Goal: Task Accomplishment & Management: Complete application form

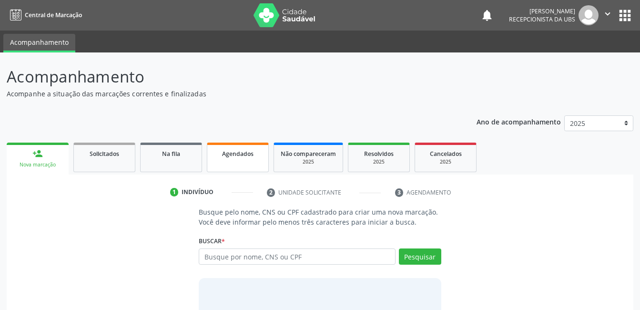
click at [240, 160] on link "Agendados" at bounding box center [238, 157] width 62 height 30
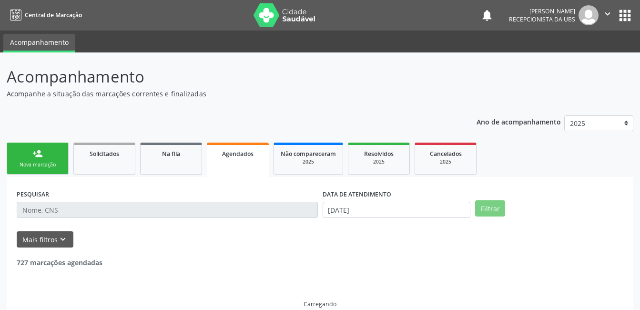
scroll to position [5, 0]
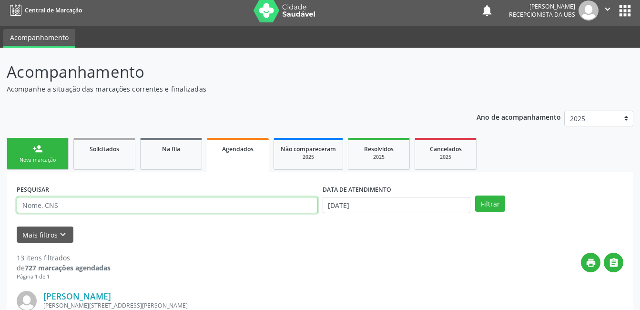
click at [286, 202] on input "text" at bounding box center [167, 205] width 301 height 16
type input "20927829139007"
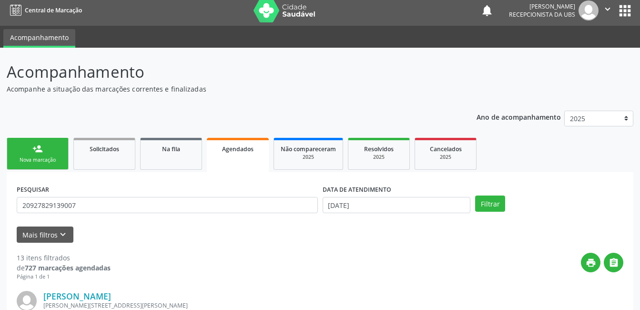
click at [474, 200] on div "Filtrar" at bounding box center [548, 203] width 153 height 16
click at [448, 207] on input "[DATE]" at bounding box center [396, 205] width 148 height 16
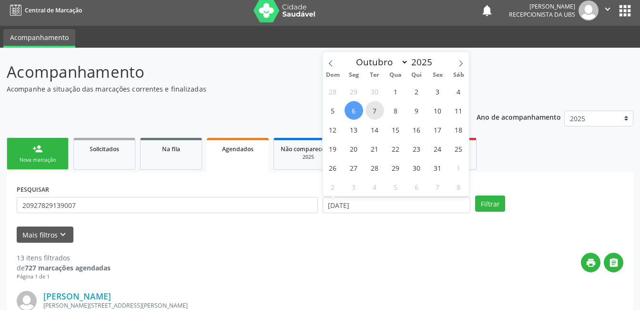
click at [374, 109] on span "7" at bounding box center [374, 110] width 19 height 19
type input "[DATE]"
click at [374, 109] on span "7" at bounding box center [374, 110] width 19 height 19
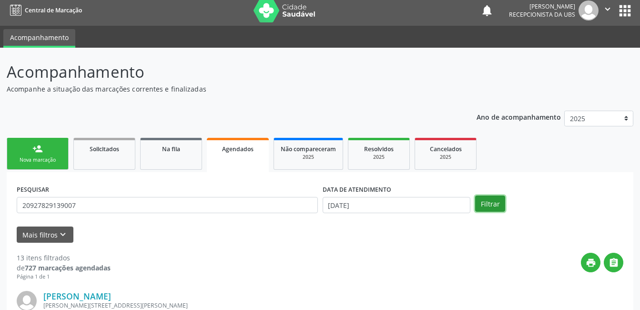
click at [498, 205] on button "Filtrar" at bounding box center [490, 203] width 30 height 16
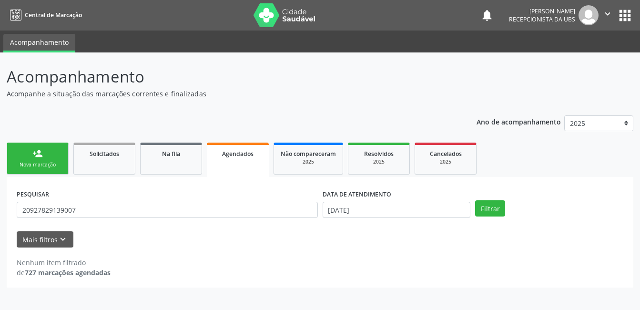
scroll to position [0, 0]
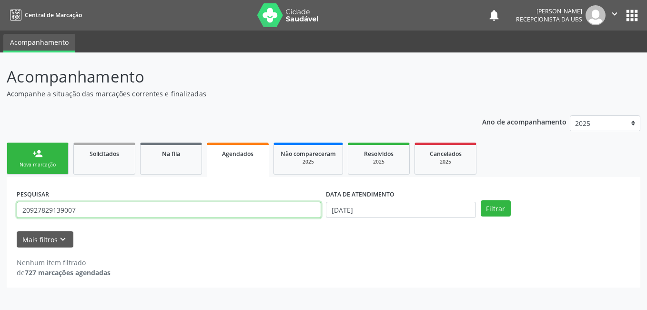
click at [156, 215] on input "20927829139007" at bounding box center [169, 209] width 304 height 16
type input "209278291390007"
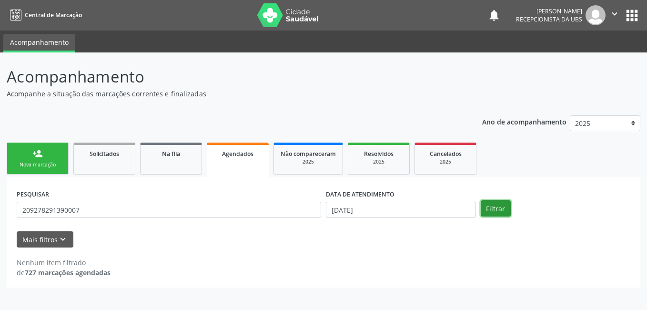
click at [492, 210] on button "Filtrar" at bounding box center [496, 208] width 30 height 16
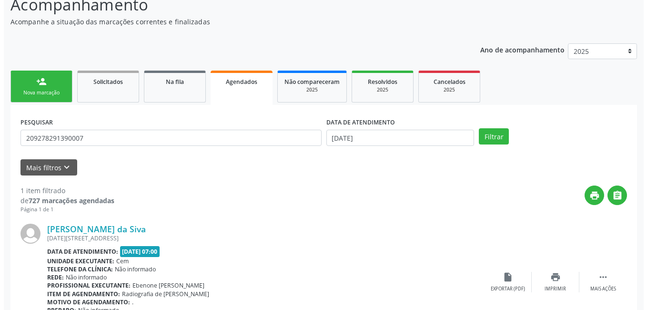
scroll to position [129, 0]
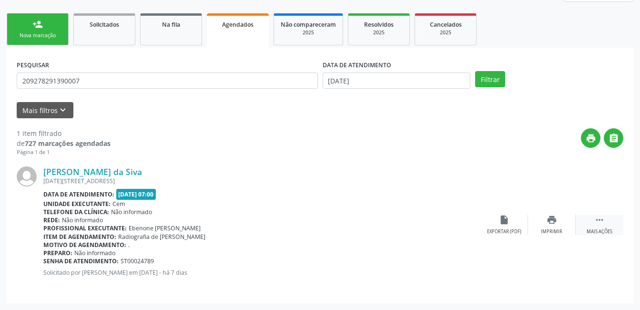
click at [613, 228] on div " Mais ações" at bounding box center [599, 224] width 48 height 20
click at [512, 224] on div "cancel Cancelar" at bounding box center [504, 224] width 48 height 20
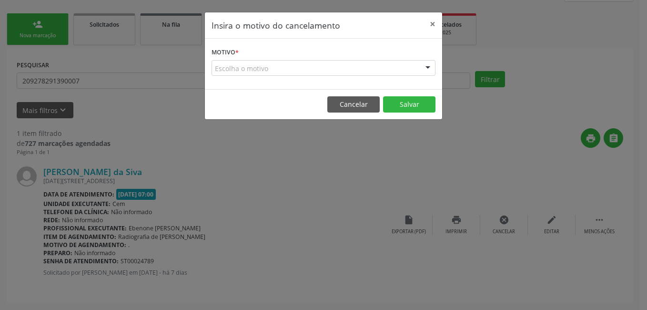
click at [346, 70] on div "Escolha o motivo" at bounding box center [323, 68] width 224 height 16
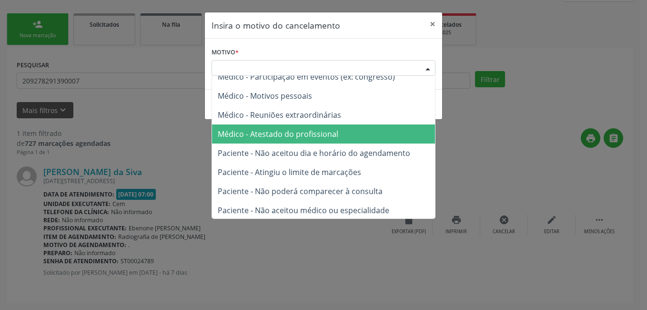
scroll to position [48, 0]
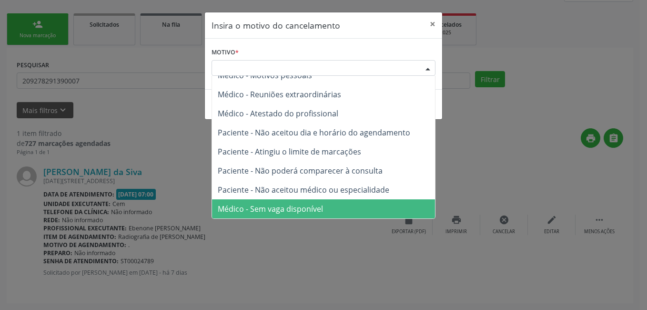
drag, startPoint x: 331, startPoint y: 210, endPoint x: 359, endPoint y: 170, distance: 48.9
click at [331, 211] on span "Médico - Sem vaga disponível" at bounding box center [323, 208] width 223 height 19
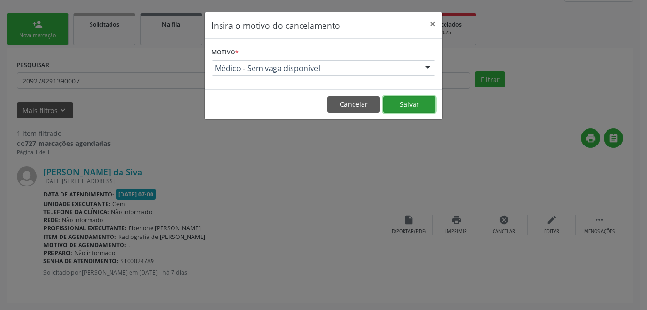
click at [414, 106] on button "Salvar" at bounding box center [409, 104] width 52 height 16
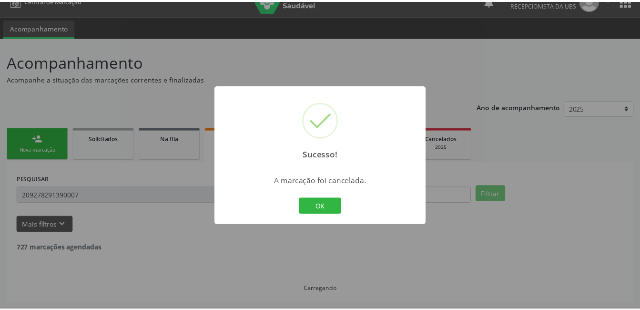
scroll to position [15, 0]
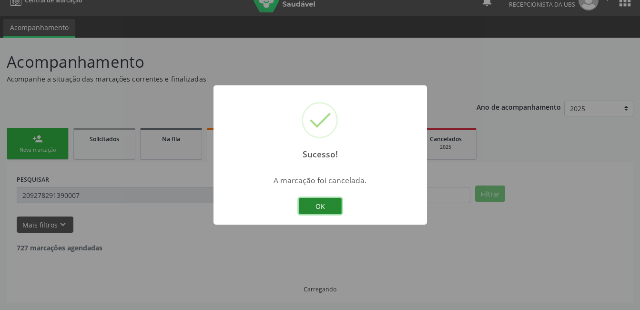
click at [320, 206] on button "OK" at bounding box center [320, 206] width 43 height 16
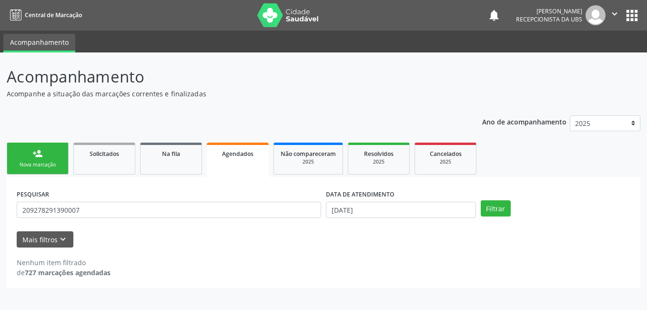
click at [44, 163] on div "Nova marcação" at bounding box center [38, 164] width 48 height 7
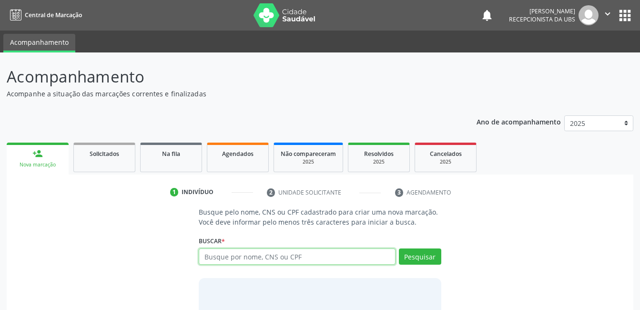
click at [230, 252] on input "text" at bounding box center [297, 256] width 196 height 16
paste input "702805136284165"
type input "702805136284165"
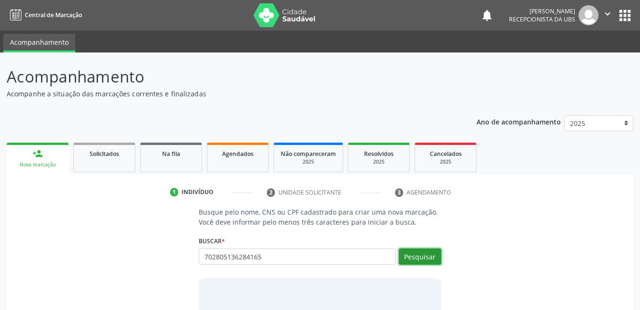
click at [405, 259] on button "Pesquisar" at bounding box center [420, 256] width 42 height 16
type input "702805136284165"
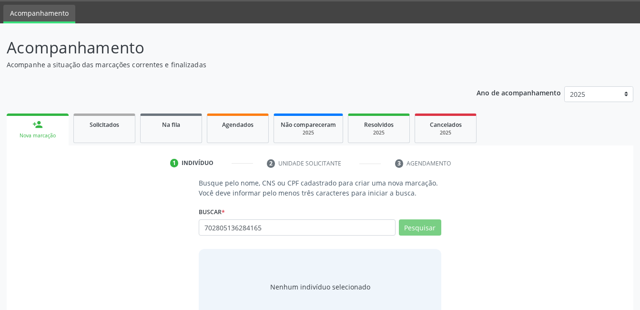
scroll to position [58, 0]
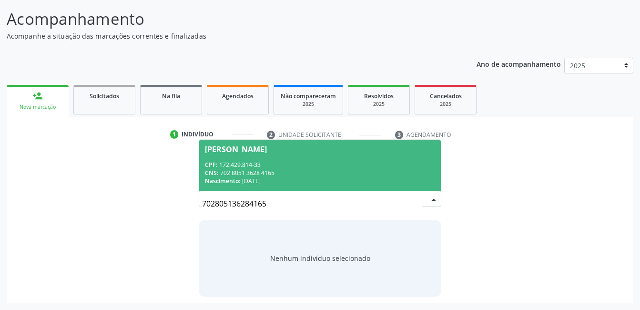
click at [327, 172] on div "CNS: 702 8051 3628 4165" at bounding box center [320, 173] width 230 height 8
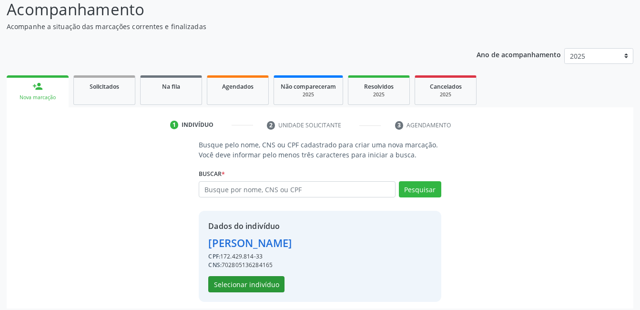
scroll to position [72, 0]
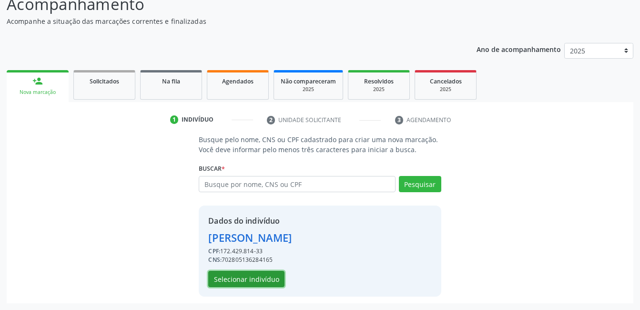
click at [262, 279] on button "Selecionar indivíduo" at bounding box center [246, 279] width 76 height 16
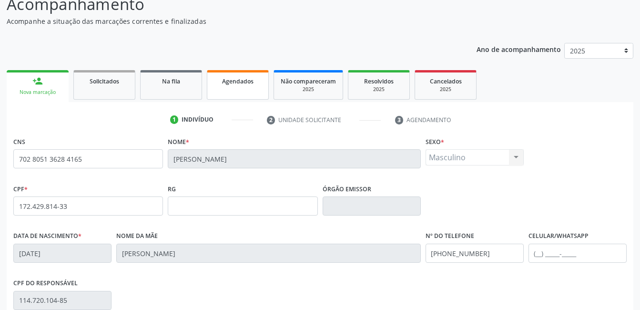
click at [238, 80] on span "Agendados" at bounding box center [237, 81] width 31 height 8
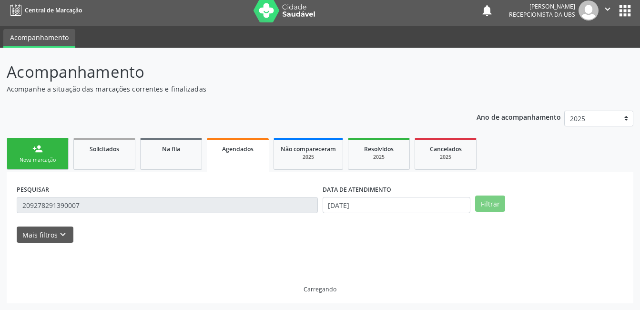
scroll to position [15, 0]
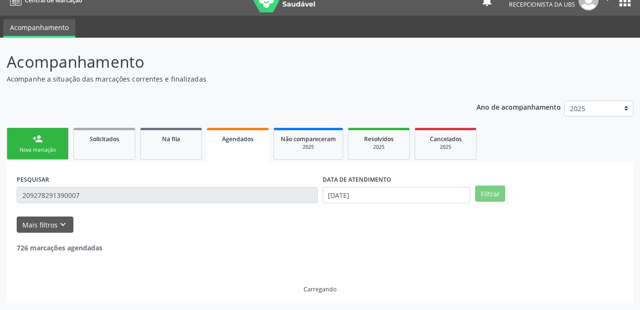
click at [53, 147] on div "Nova marcação" at bounding box center [38, 149] width 48 height 7
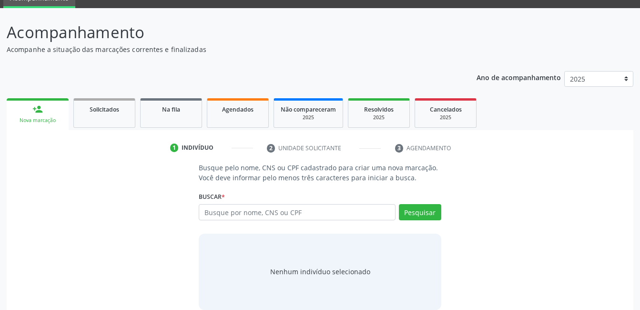
scroll to position [58, 0]
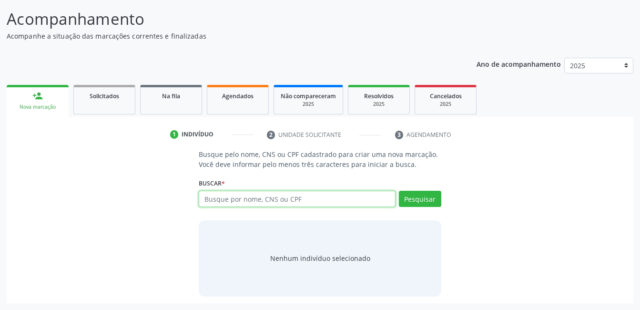
click at [328, 199] on input "text" at bounding box center [297, 198] width 196 height 16
paste input "702805136284165"
type input "702805136284165"
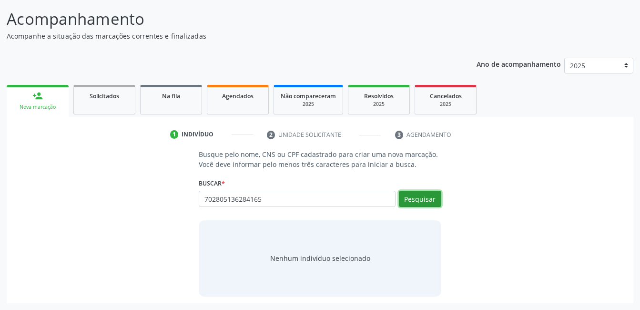
click at [420, 196] on button "Pesquisar" at bounding box center [420, 198] width 42 height 16
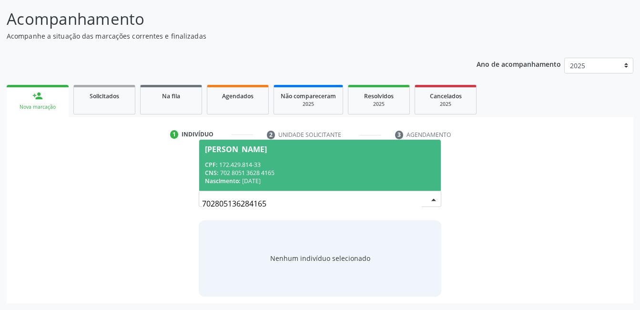
click at [311, 166] on div "CPF: 172.429.814-33" at bounding box center [320, 164] width 230 height 8
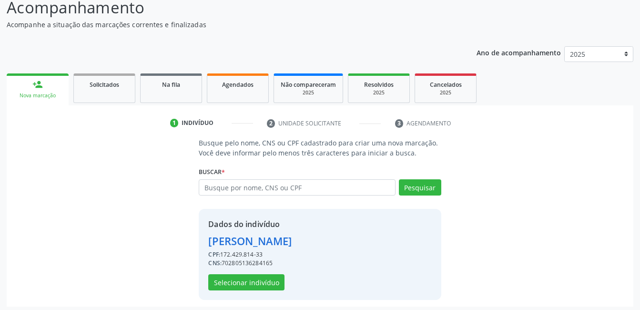
scroll to position [72, 0]
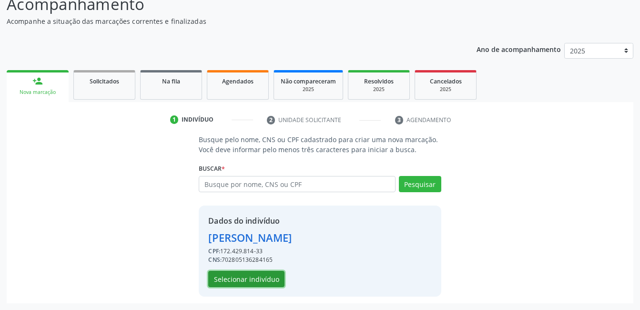
click at [251, 280] on button "Selecionar indivíduo" at bounding box center [246, 279] width 76 height 16
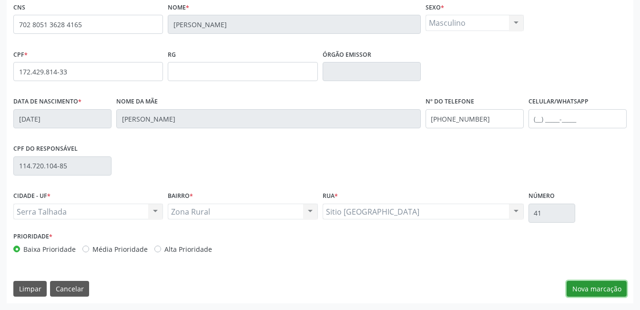
click at [568, 285] on button "Nova marcação" at bounding box center [596, 289] width 60 height 16
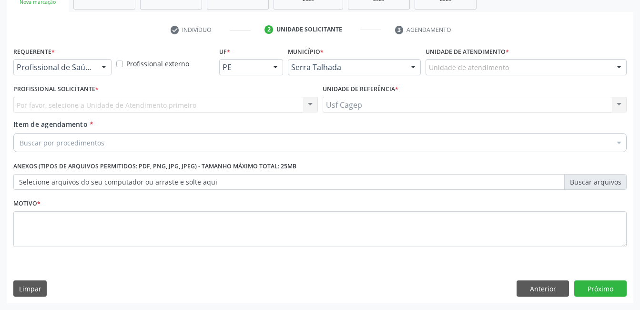
click at [89, 57] on div "Requerente * Profissional de Saúde Profissional de Saúde Paciente Nenhum result…" at bounding box center [62, 59] width 98 height 30
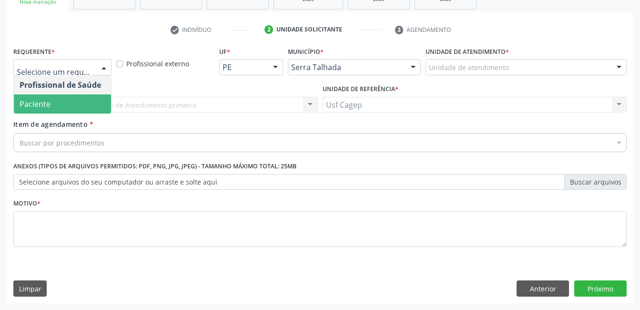
click at [95, 100] on span "Paciente" at bounding box center [62, 103] width 97 height 19
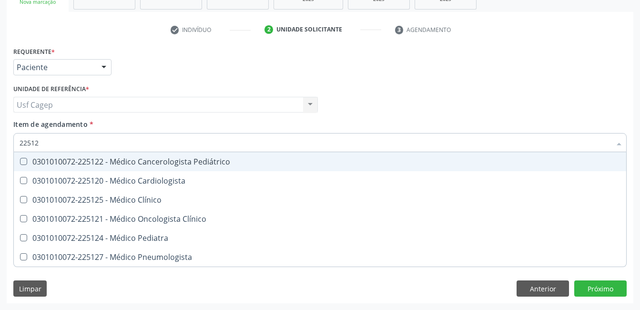
type input "225124"
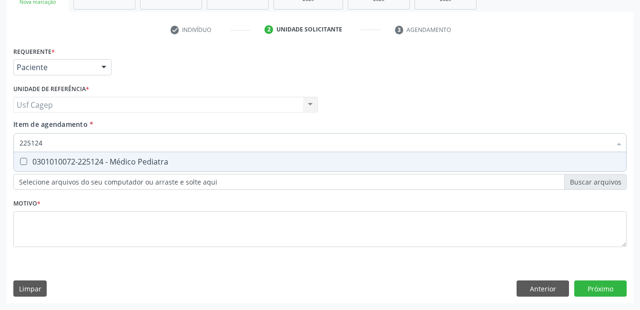
click at [113, 158] on div "0301010072-225124 - Médico Pediatra" at bounding box center [320, 162] width 601 height 8
checkbox Pediatra "true"
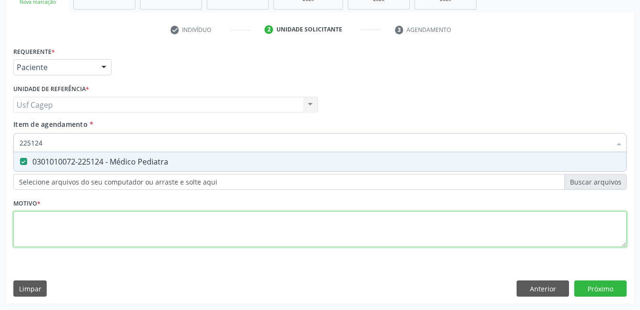
click at [127, 227] on div "Requerente * Paciente Profissional de Saúde Paciente Nenhum resultado encontrad…" at bounding box center [319, 152] width 613 height 216
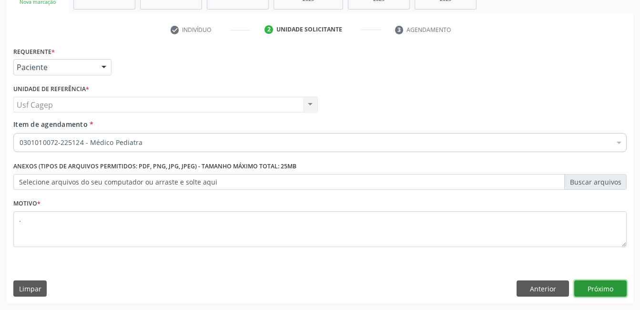
click at [613, 284] on button "Próximo" at bounding box center [600, 288] width 52 height 16
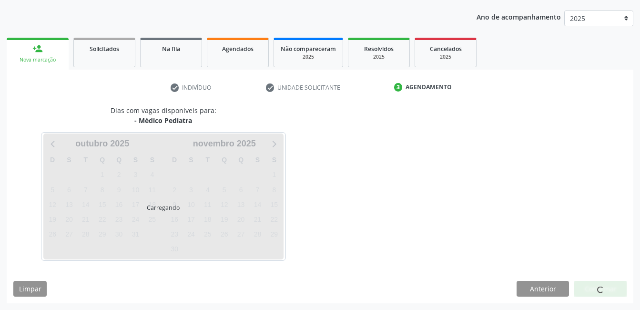
scroll to position [105, 0]
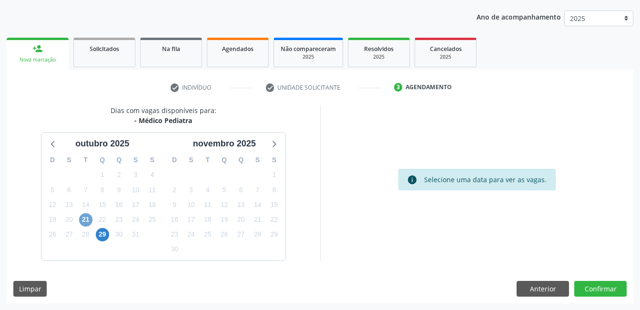
click at [84, 221] on span "21" at bounding box center [85, 219] width 13 height 13
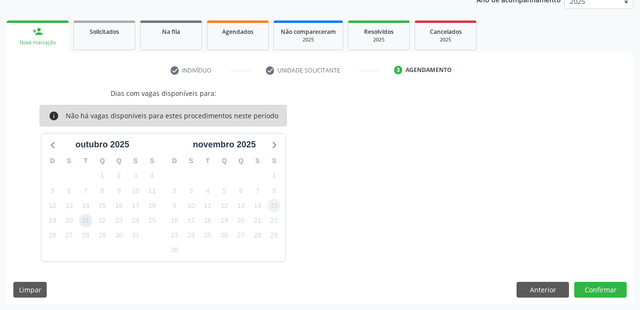
scroll to position [123, 0]
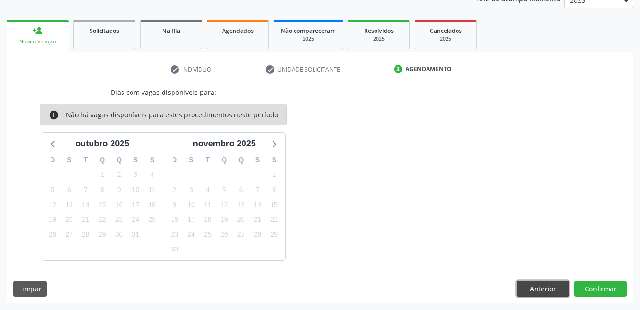
click at [538, 288] on button "Anterior" at bounding box center [542, 289] width 52 height 16
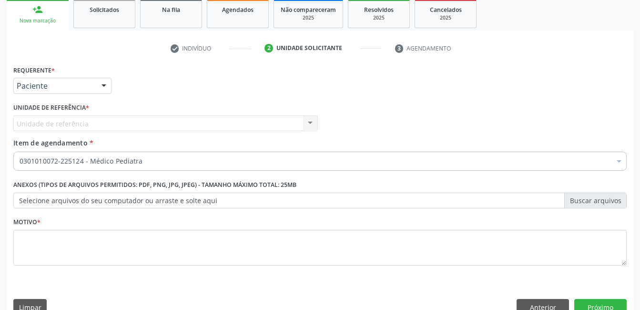
scroll to position [162, 0]
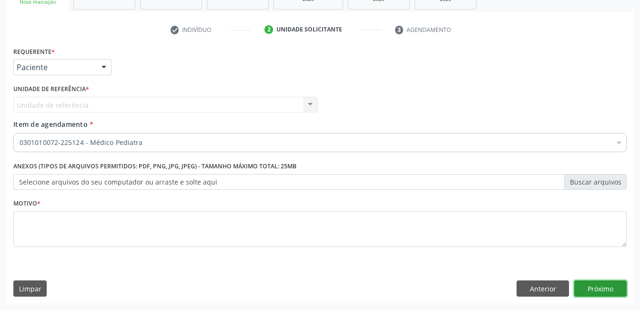
click at [617, 290] on button "Próximo" at bounding box center [600, 288] width 52 height 16
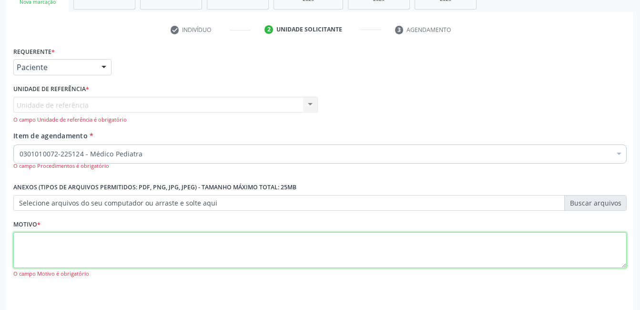
click at [325, 251] on textarea at bounding box center [319, 250] width 613 height 36
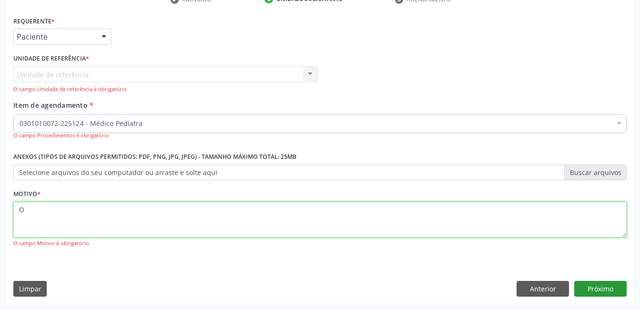
type textarea "O"
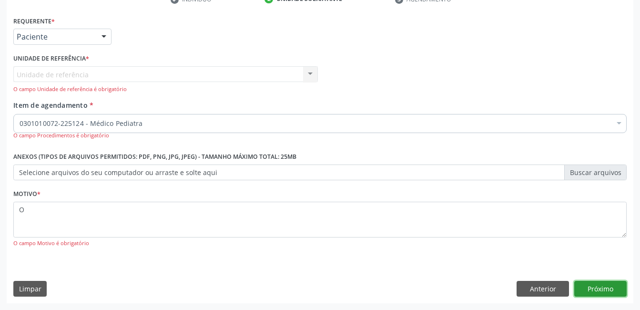
click at [592, 291] on button "Próximo" at bounding box center [600, 289] width 52 height 16
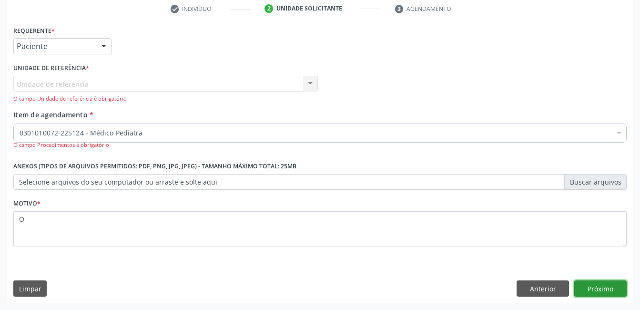
scroll to position [183, 0]
click at [26, 285] on button "Limpar" at bounding box center [29, 288] width 33 height 16
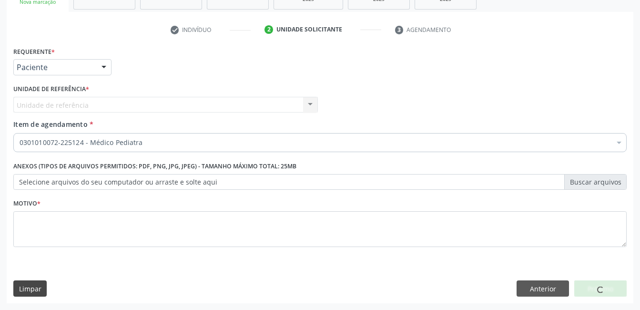
scroll to position [162, 0]
click at [588, 293] on button "Próximo" at bounding box center [600, 288] width 52 height 16
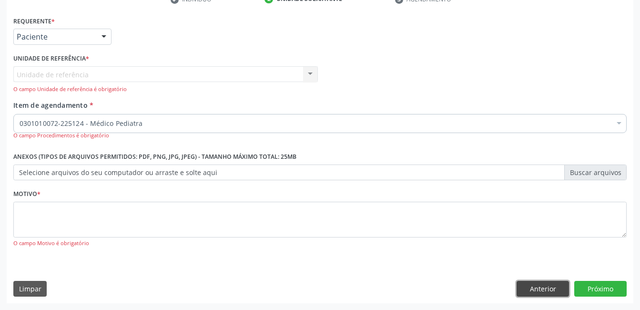
click at [545, 283] on button "Anterior" at bounding box center [542, 289] width 52 height 16
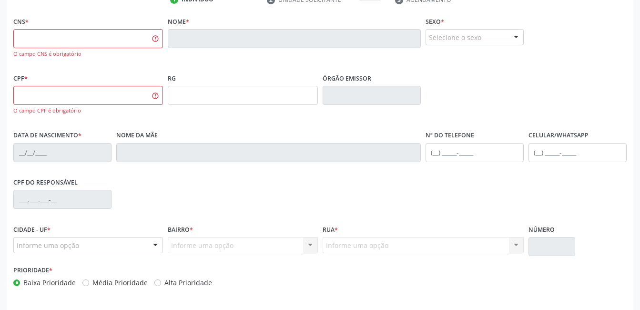
scroll to position [226, 0]
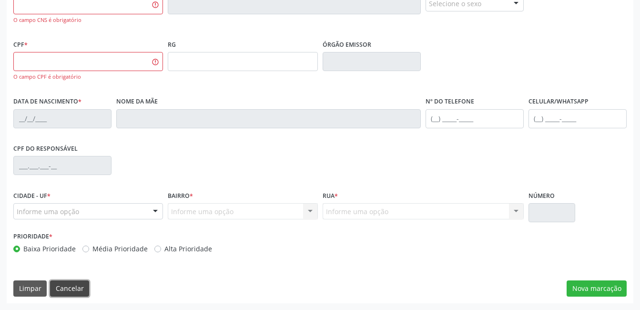
click at [80, 286] on button "Cancelar" at bounding box center [69, 288] width 39 height 16
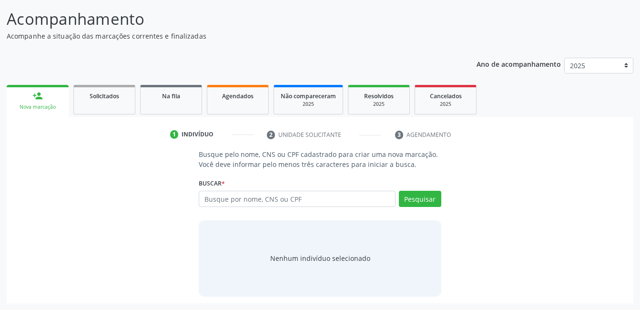
scroll to position [58, 0]
